Goal: Transaction & Acquisition: Subscribe to service/newsletter

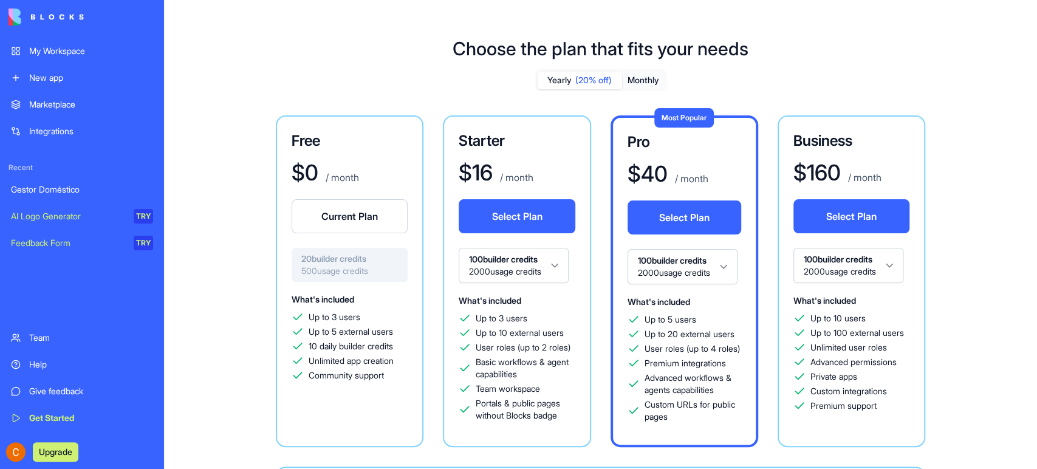
click at [67, 448] on button "Upgrade" at bounding box center [56, 451] width 46 height 19
click at [66, 47] on div "My Workspace" at bounding box center [91, 51] width 124 height 12
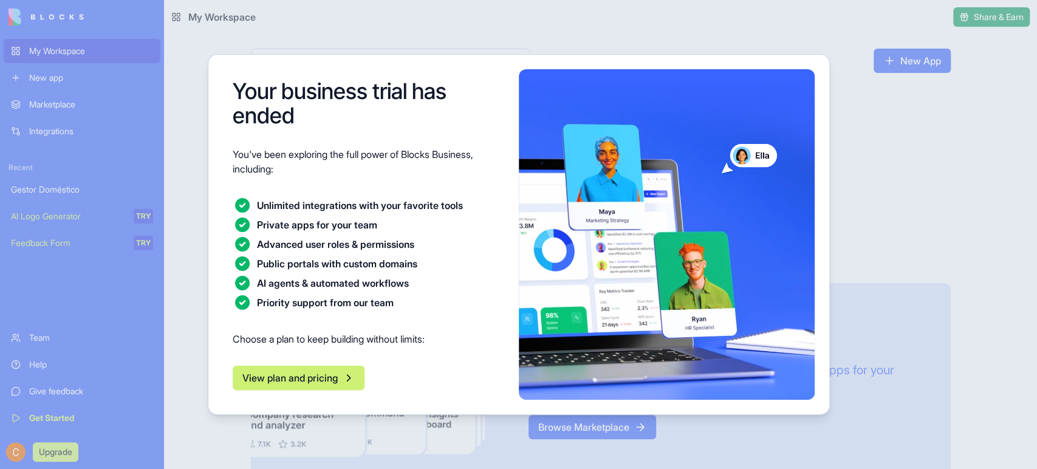
click at [311, 376] on button "View plan and pricing" at bounding box center [299, 378] width 132 height 24
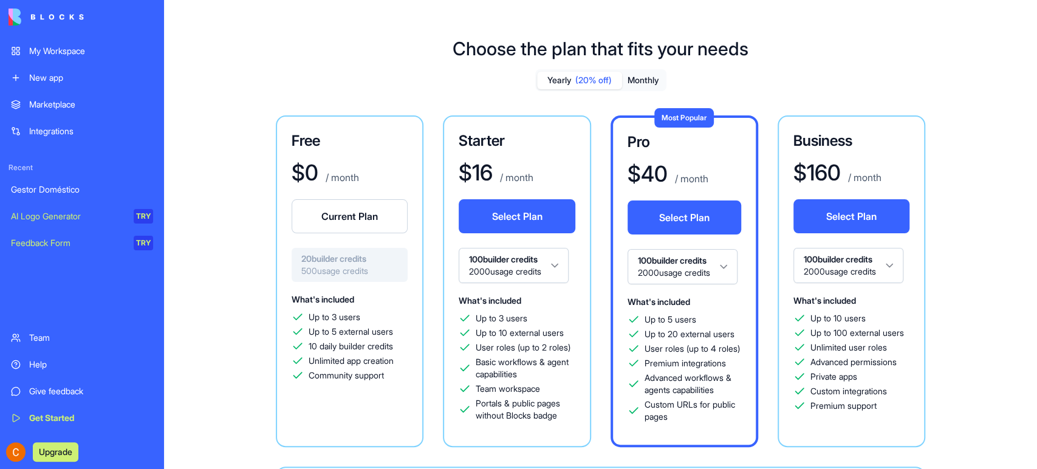
click at [360, 213] on button "Current Plan" at bounding box center [350, 216] width 116 height 34
